Goal: Register for event/course

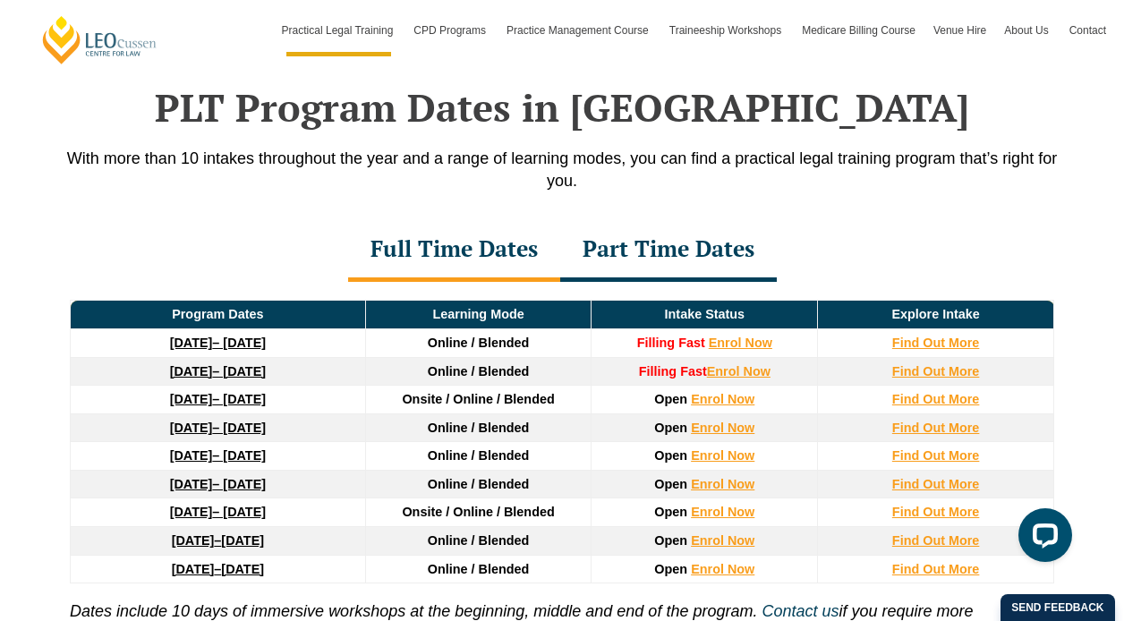
click at [679, 259] on div "Part Time Dates" at bounding box center [668, 250] width 217 height 63
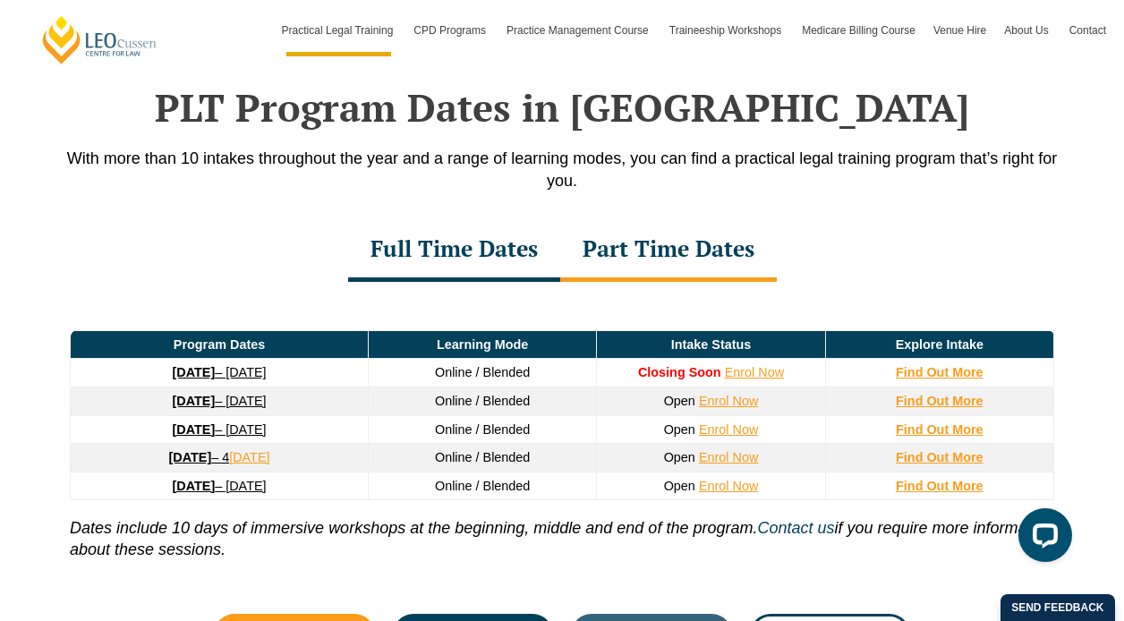
click at [479, 262] on div "Full Time Dates" at bounding box center [454, 250] width 212 height 63
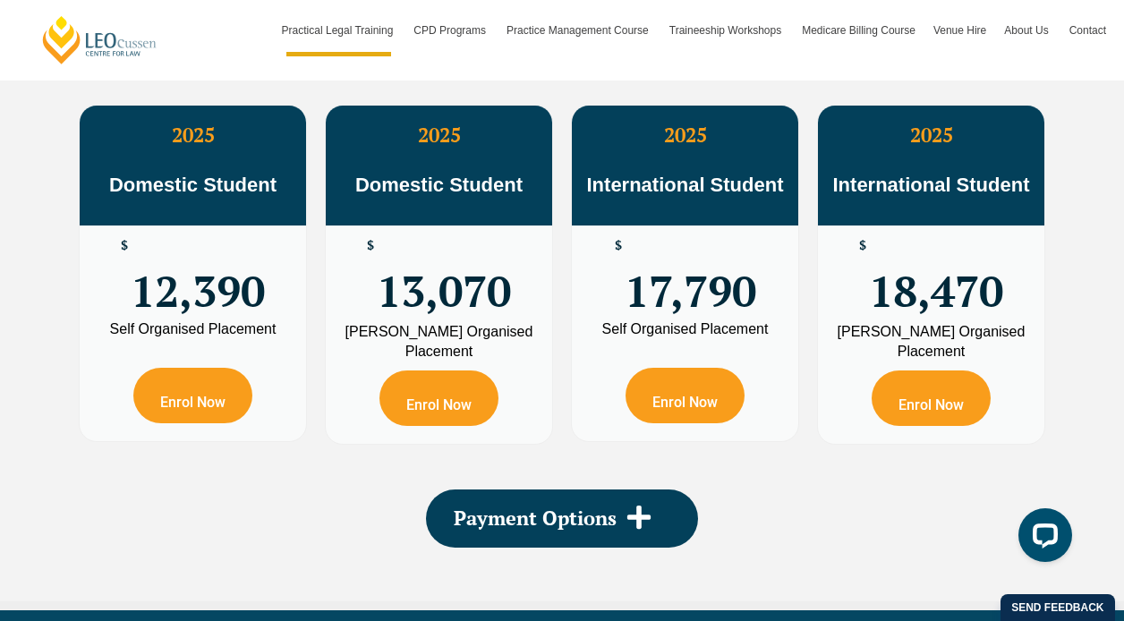
scroll to position [3318, 0]
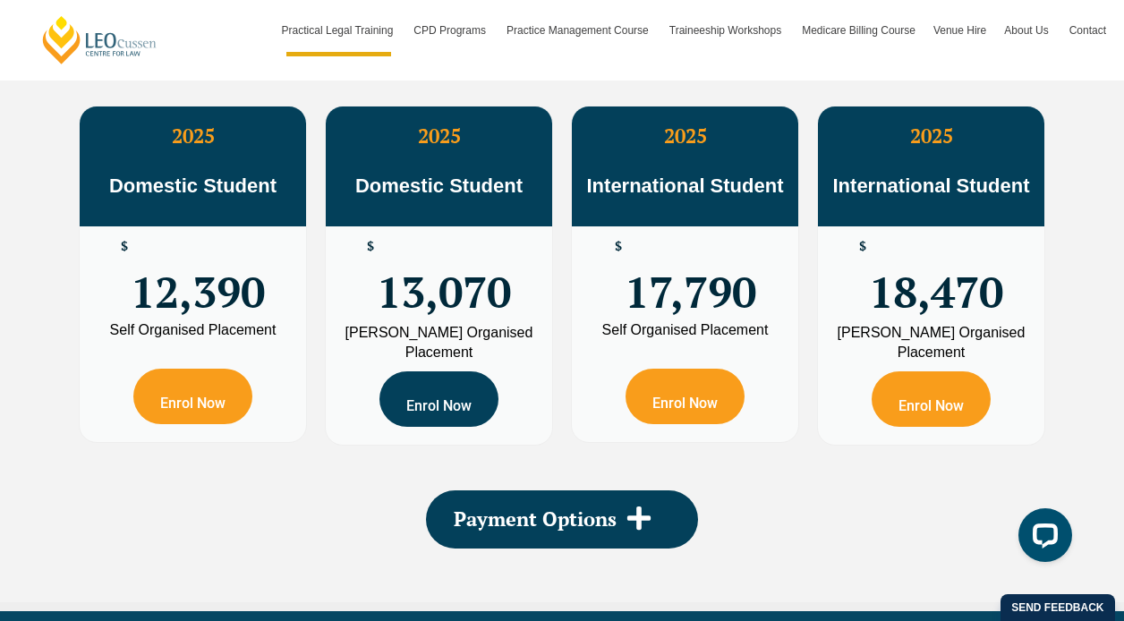
click at [464, 407] on link "Enrol Now" at bounding box center [439, 400] width 119 height 56
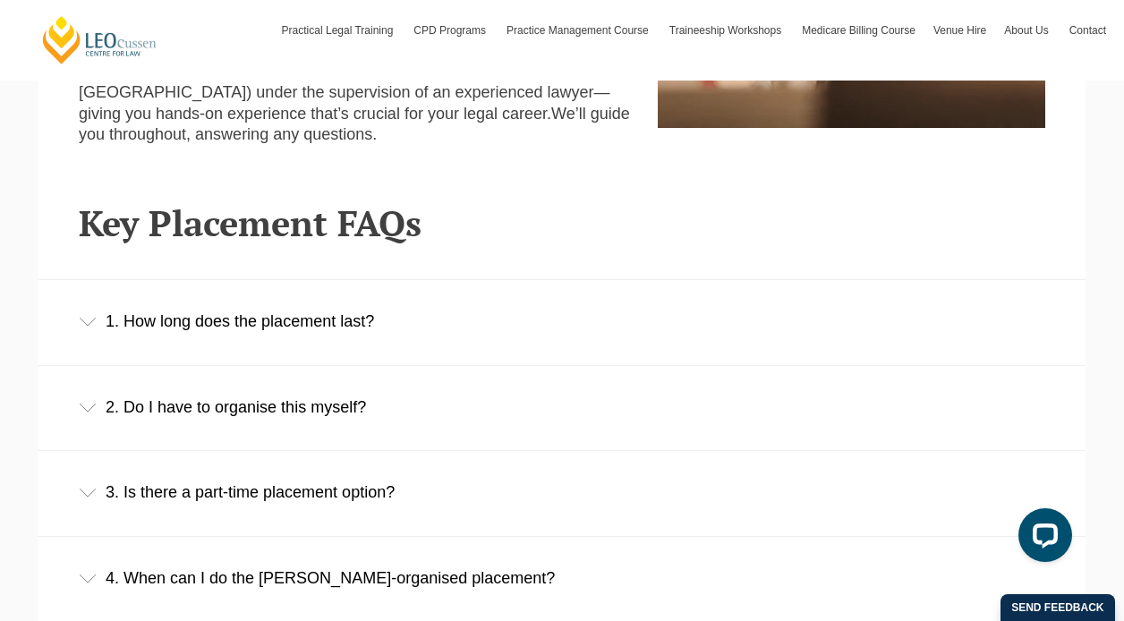
scroll to position [1039, 0]
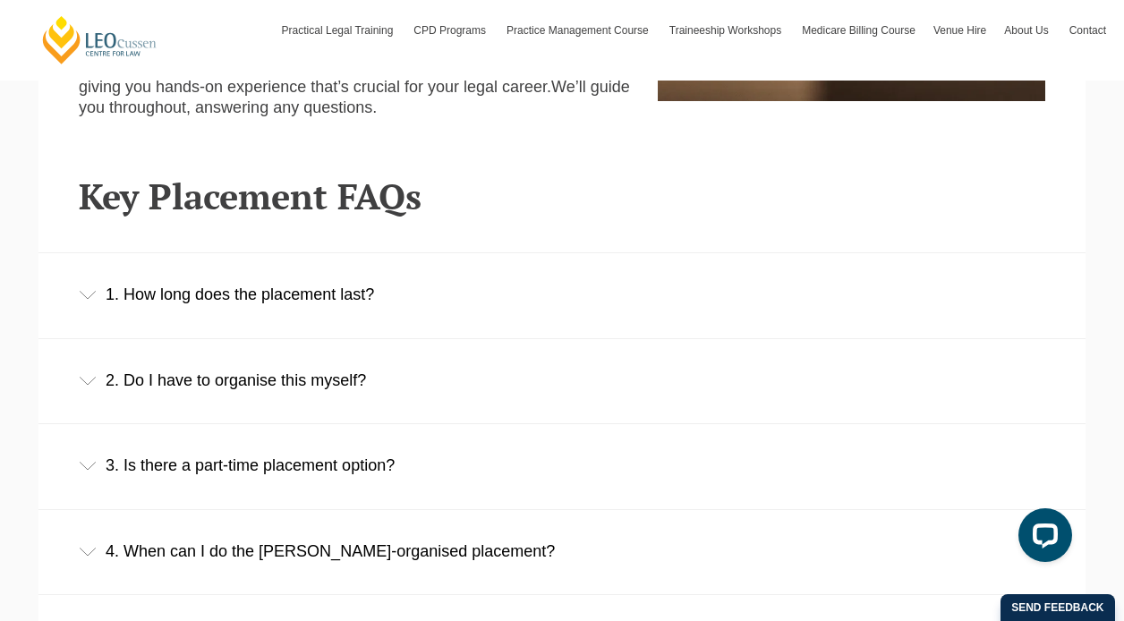
click at [90, 293] on icon at bounding box center [88, 295] width 18 height 9
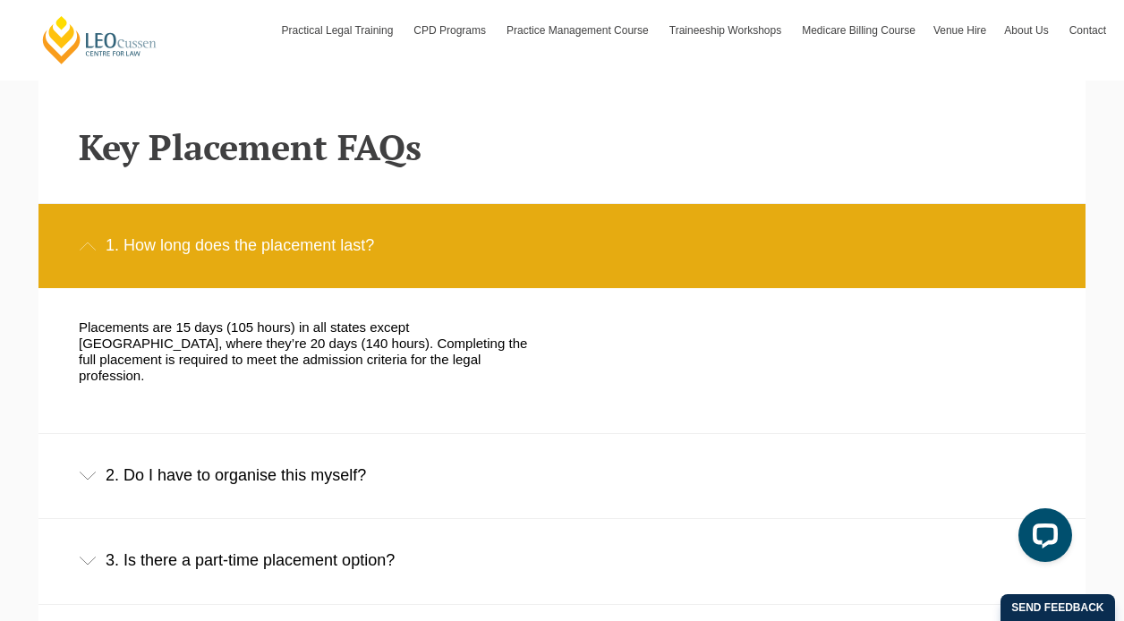
scroll to position [1114, 0]
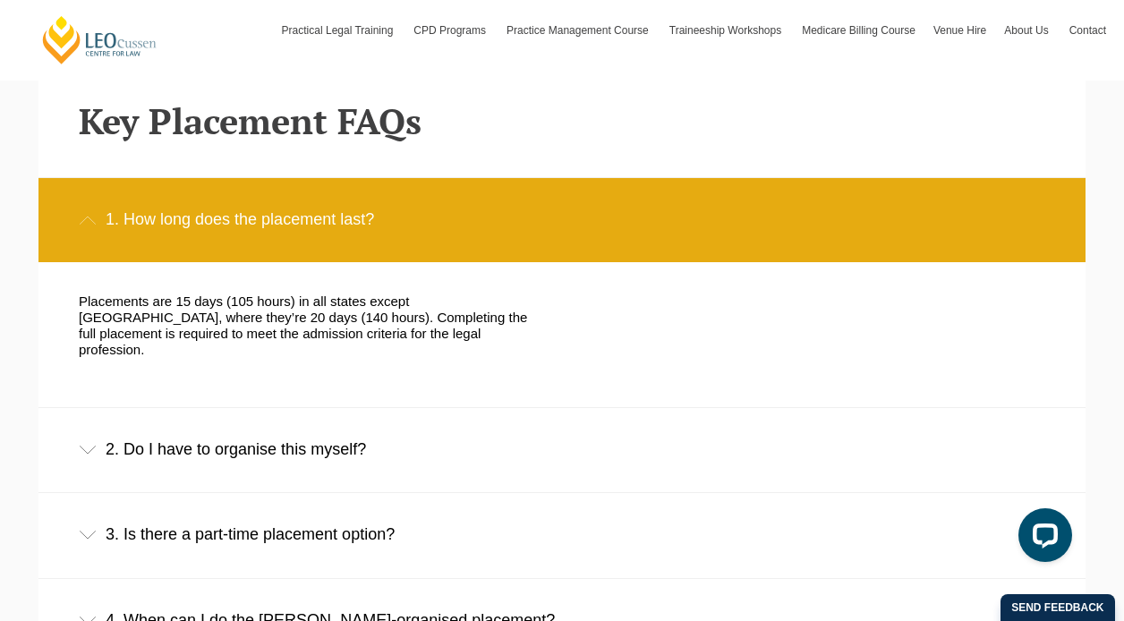
click at [366, 430] on div "2. Do I have to organise this myself?" at bounding box center [561, 449] width 1047 height 83
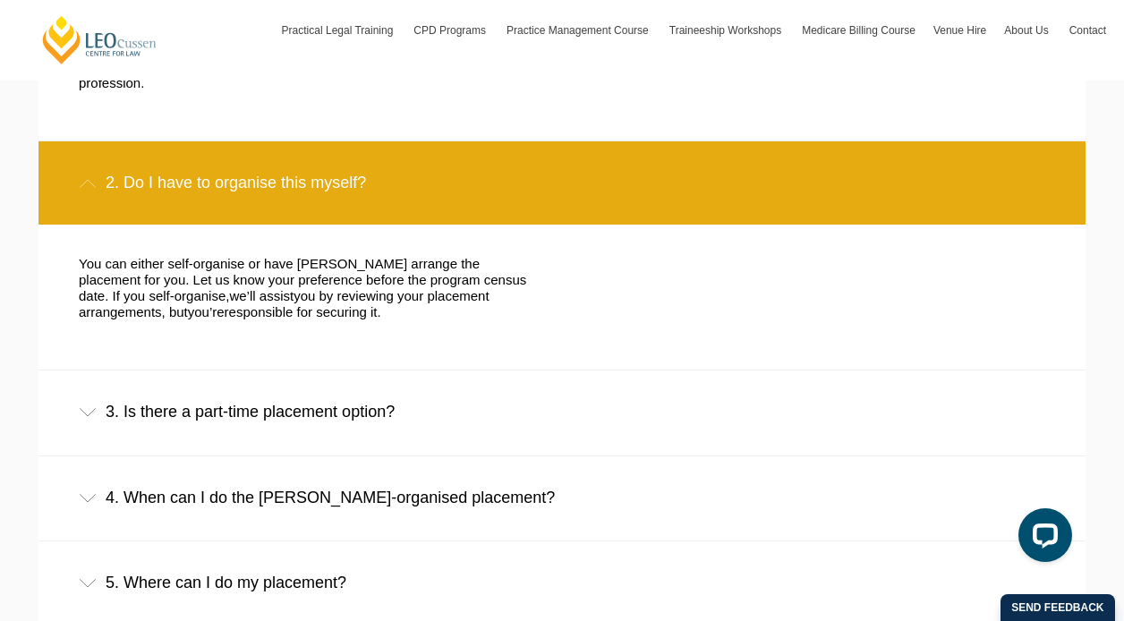
scroll to position [1401, 0]
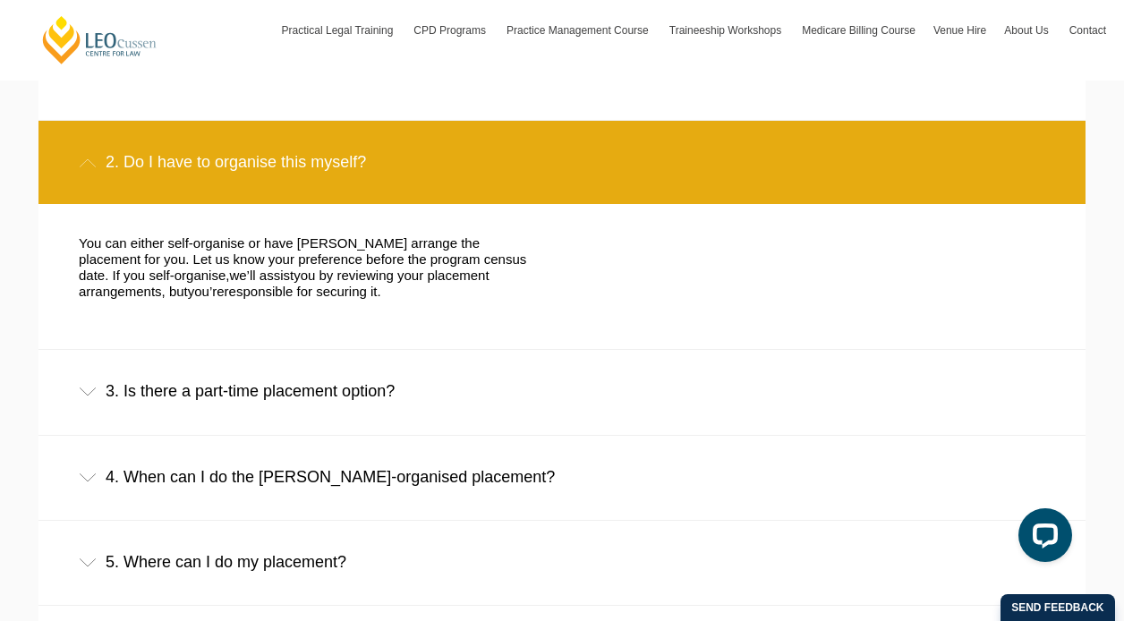
click at [92, 388] on icon at bounding box center [88, 392] width 18 height 9
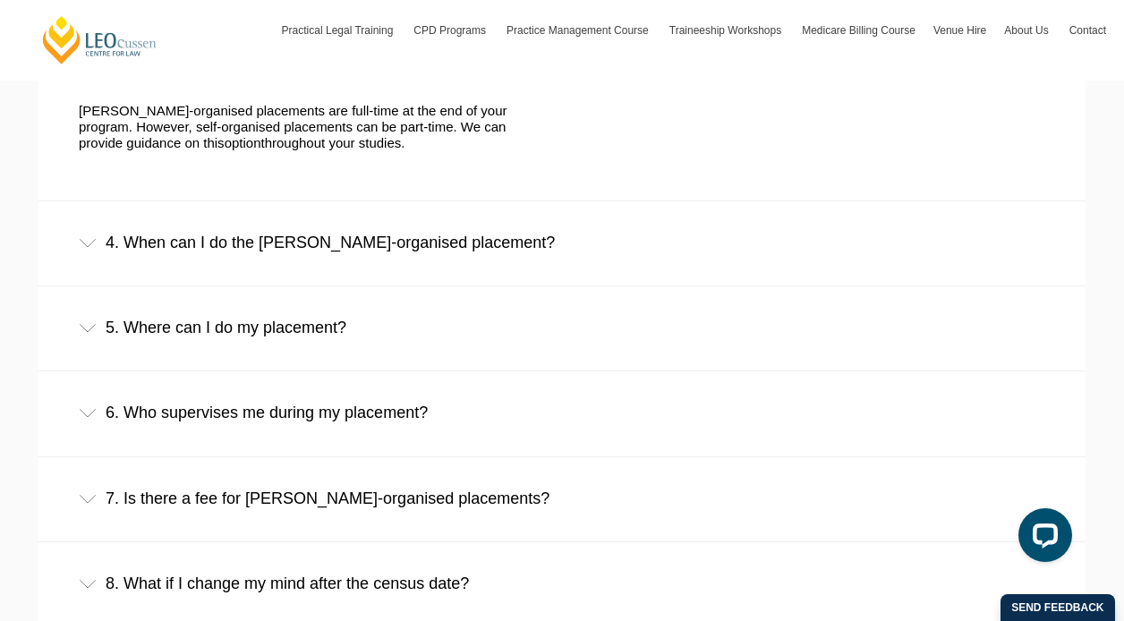
scroll to position [1766, 0]
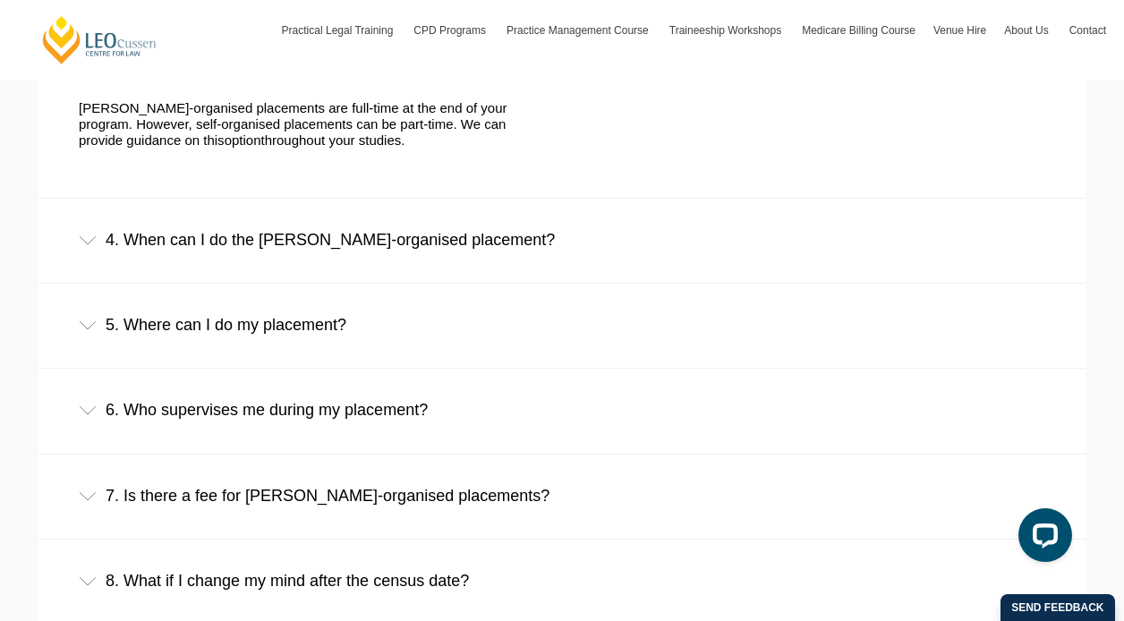
click at [88, 236] on icon at bounding box center [88, 240] width 18 height 9
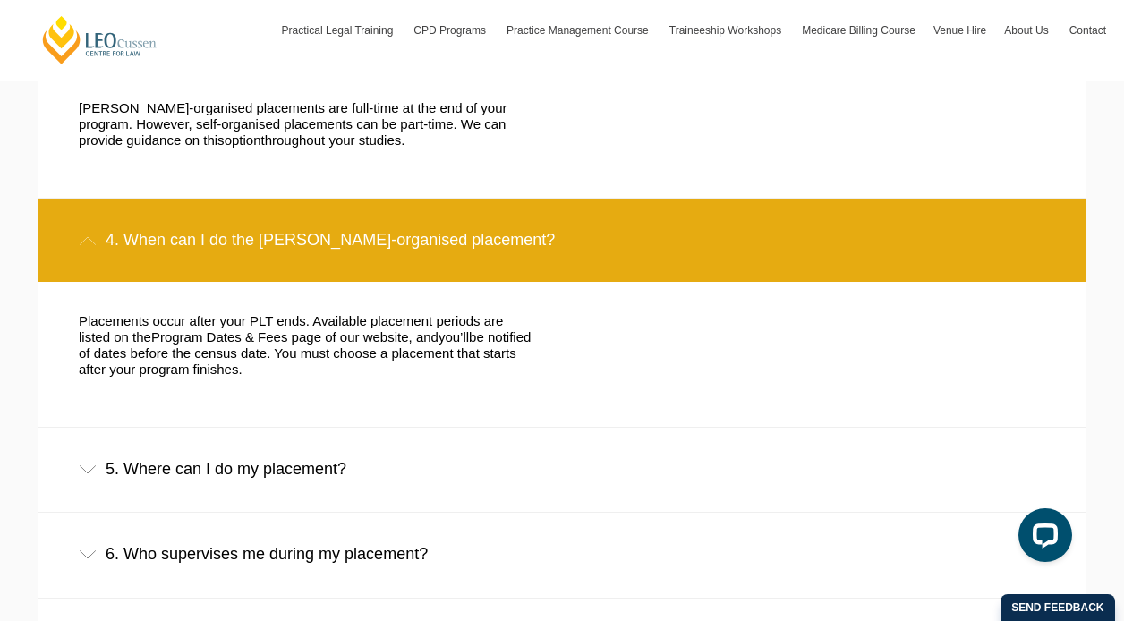
drag, startPoint x: 242, startPoint y: 304, endPoint x: 307, endPoint y: 357, distance: 84.0
click at [307, 357] on p "Placements occur after your PLT ends. Available placement periods are listed on…" at bounding box center [307, 345] width 457 height 64
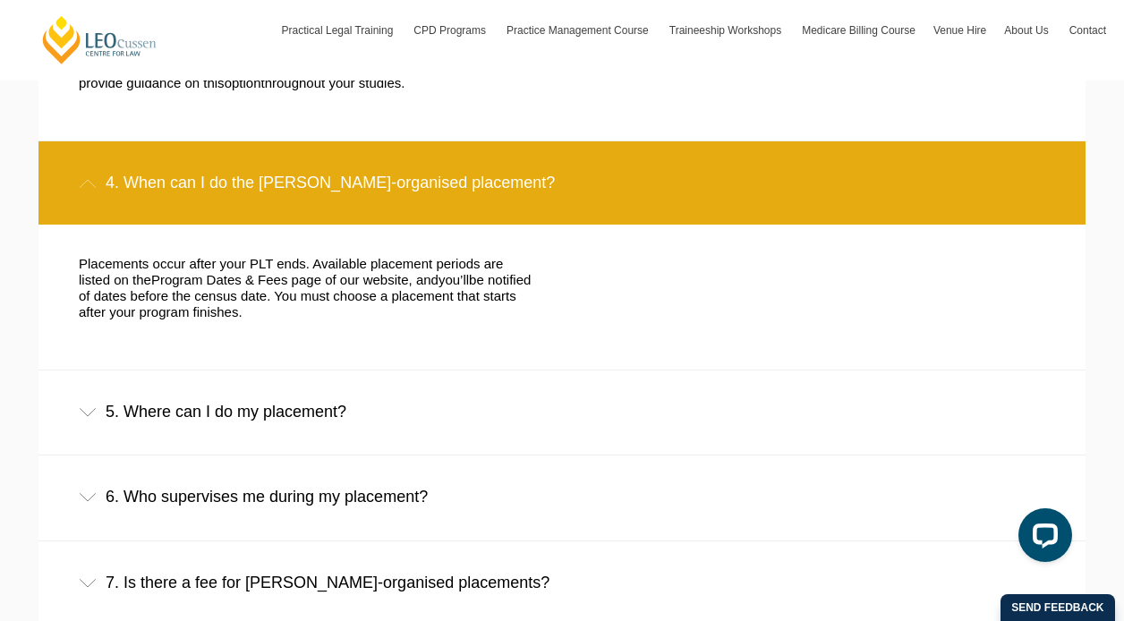
scroll to position [1830, 0]
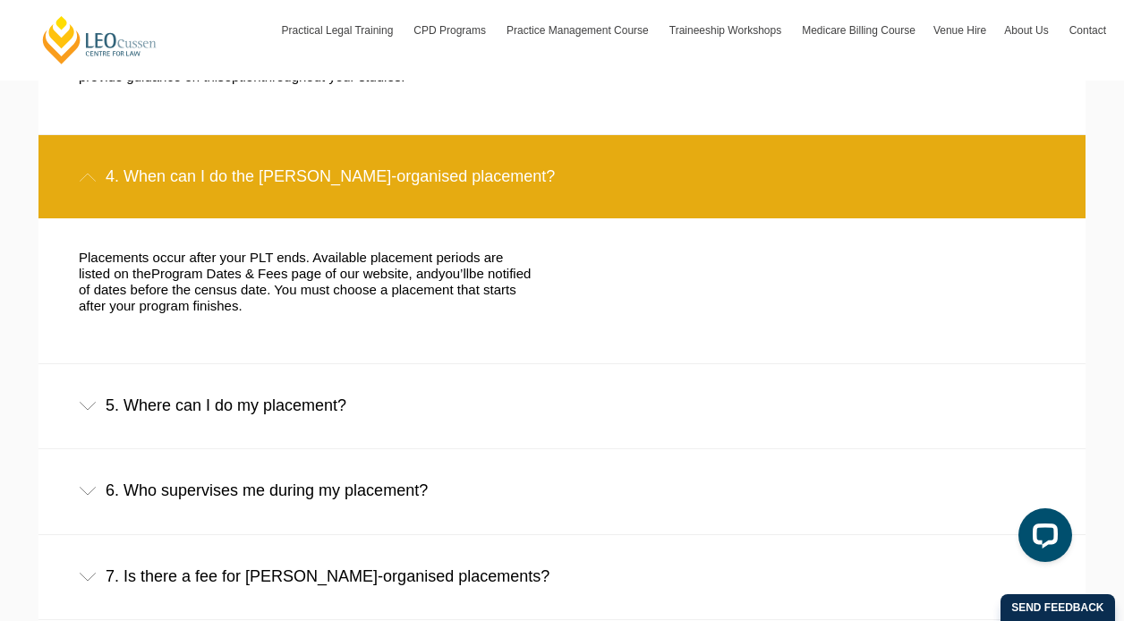
click at [84, 402] on icon at bounding box center [88, 406] width 18 height 9
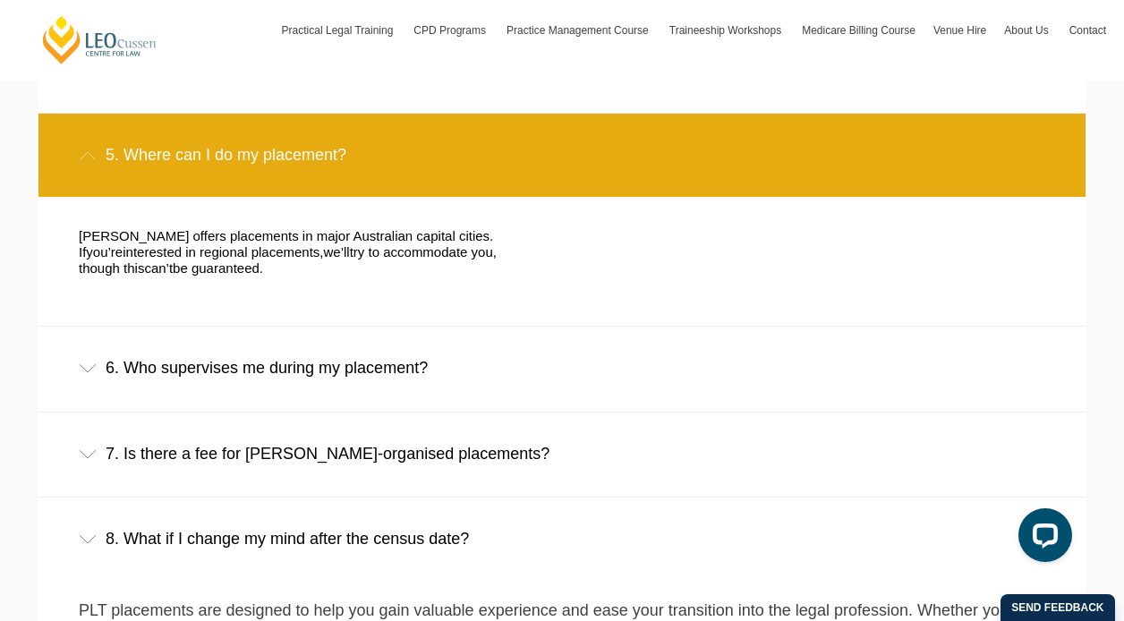
scroll to position [2083, 0]
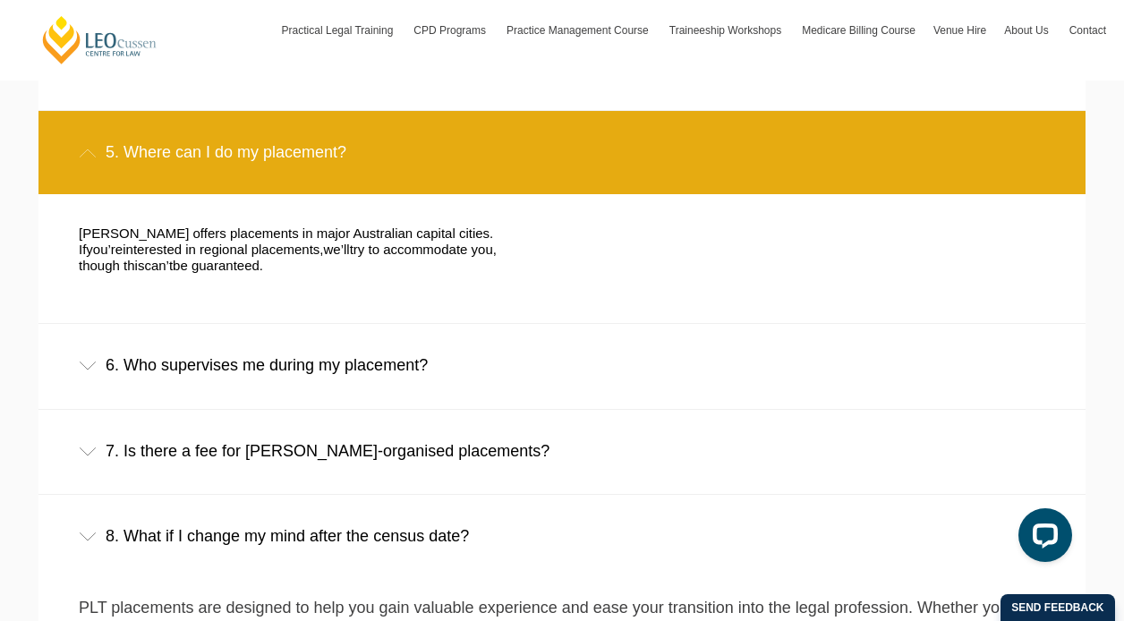
click at [233, 351] on div "6. Who supervises me during my placement?" at bounding box center [561, 365] width 1047 height 83
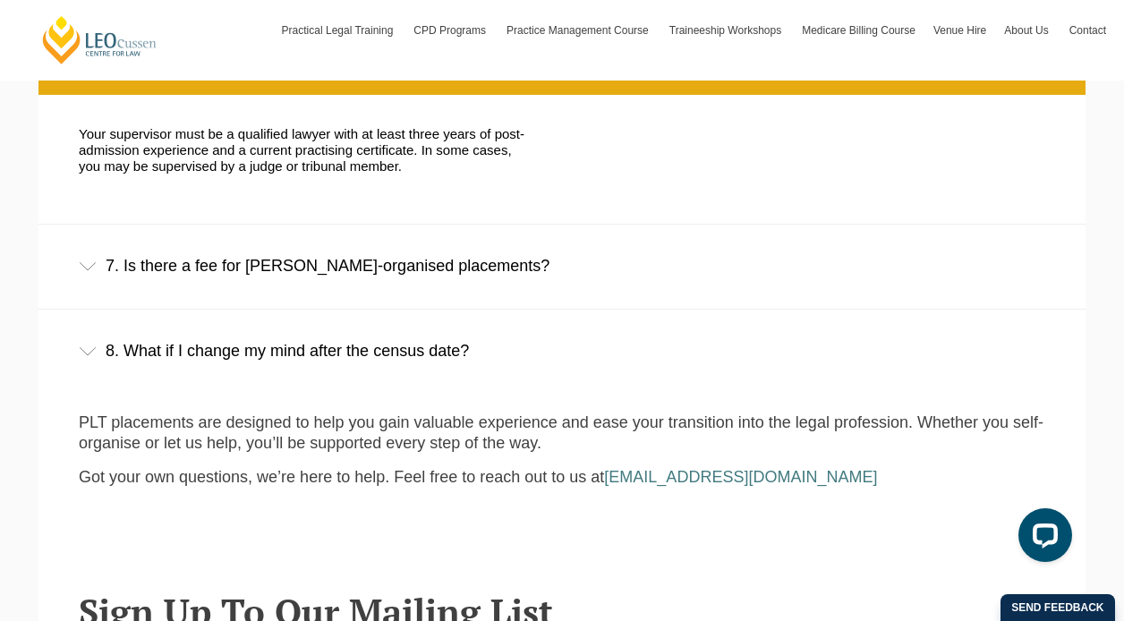
scroll to position [2408, 0]
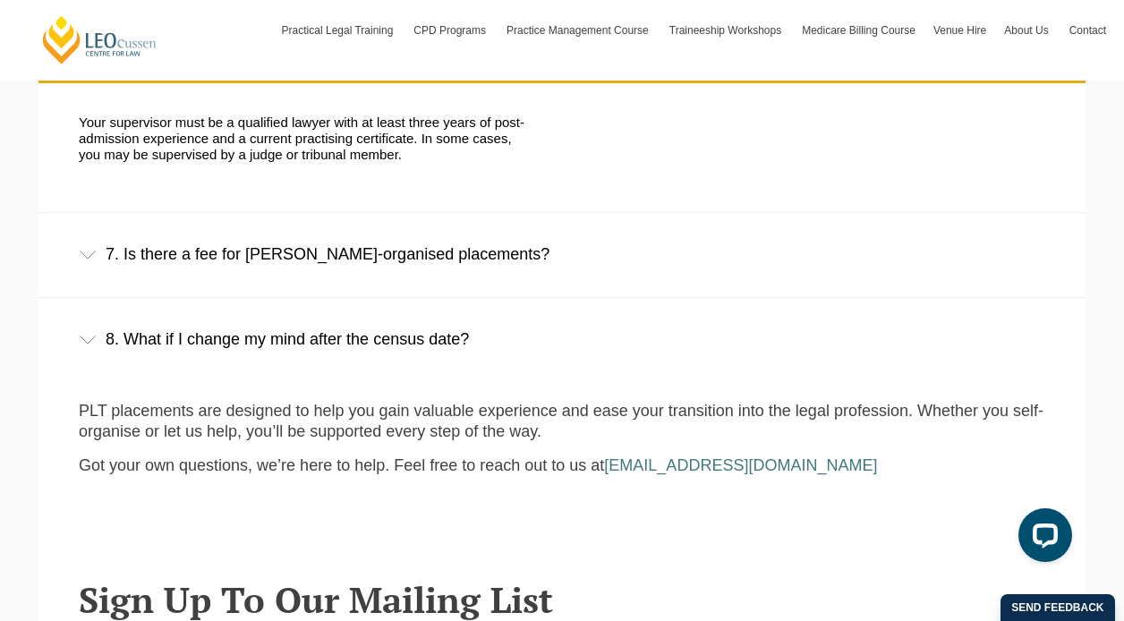
click at [102, 242] on div "7. Is there a fee for Leo Cussen-organised placements?" at bounding box center [561, 254] width 1047 height 83
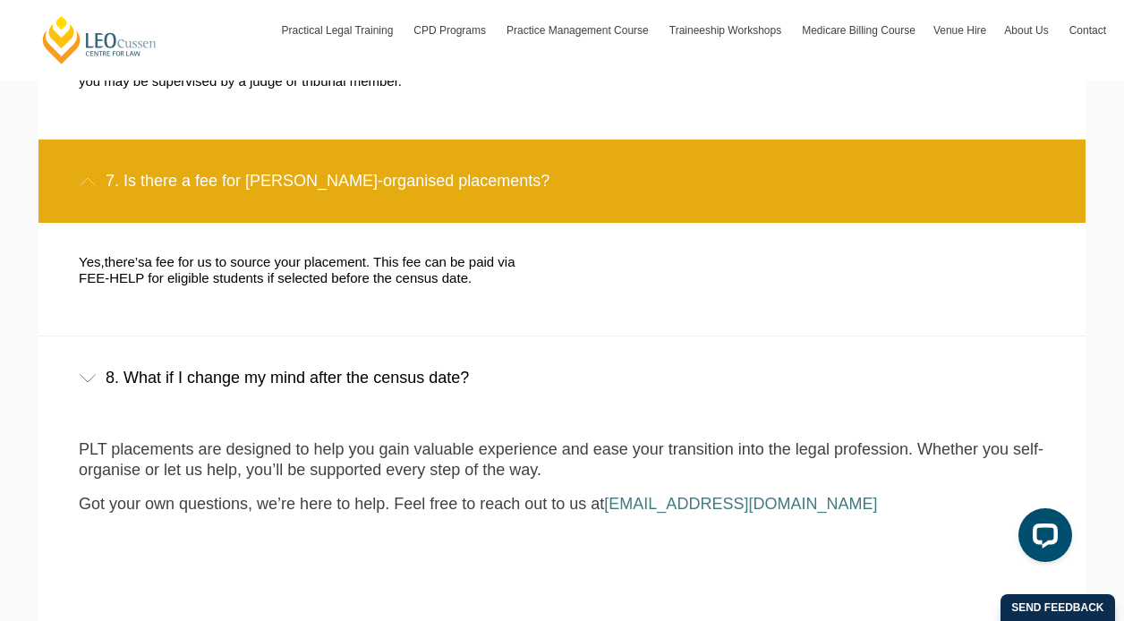
scroll to position [2493, 0]
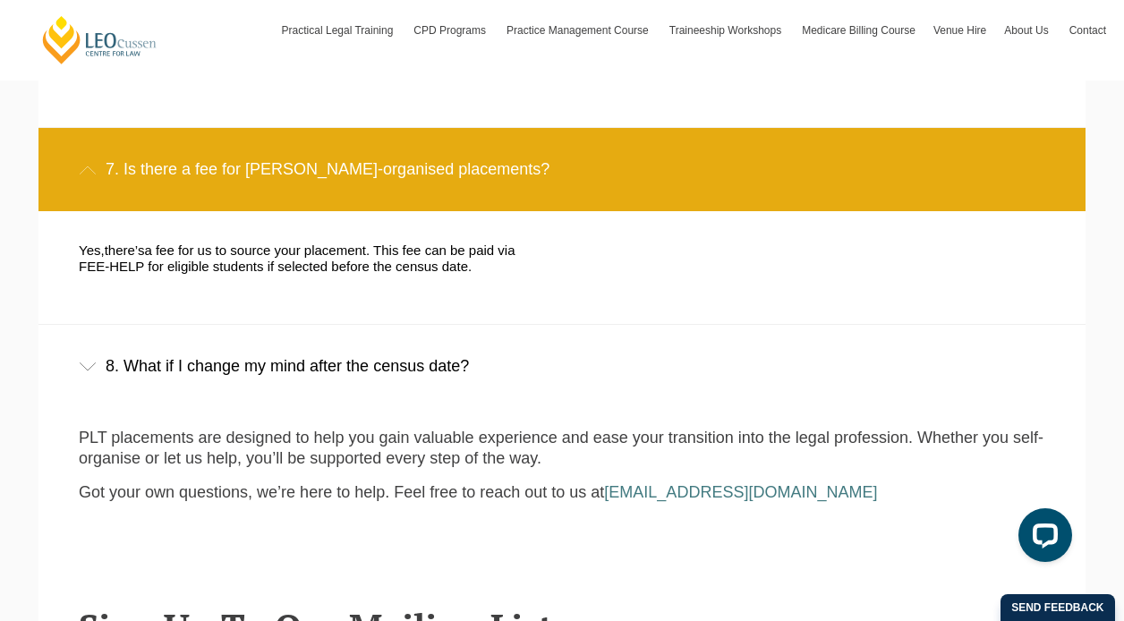
click at [360, 345] on div "8. What if I change my mind after the census date?" at bounding box center [561, 366] width 1047 height 83
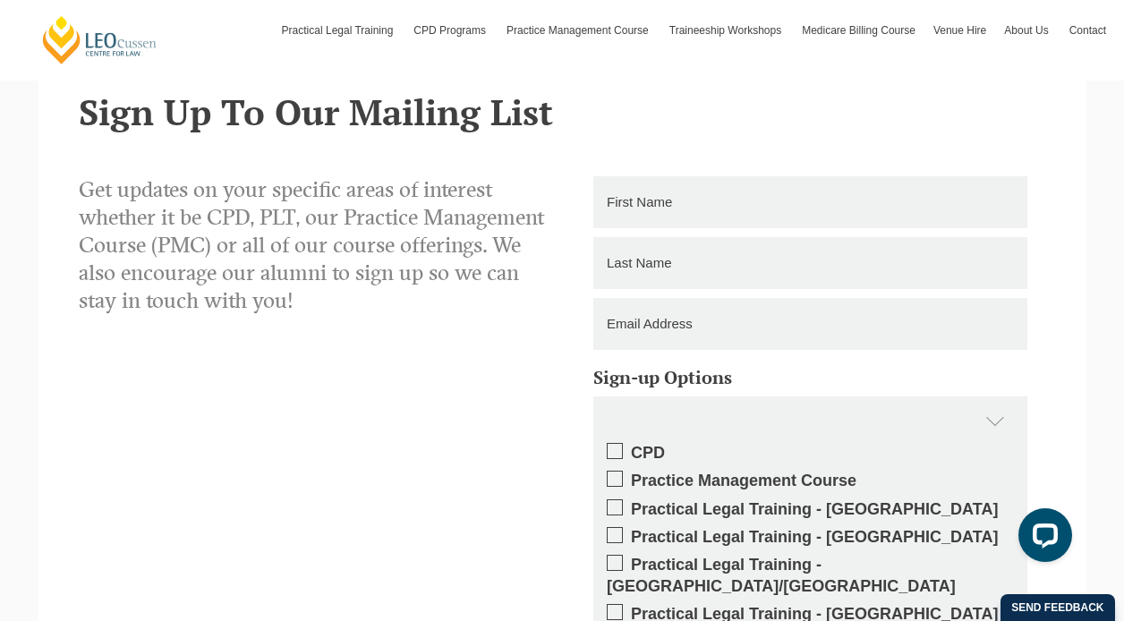
scroll to position [3147, 0]
